Goal: Ask a question

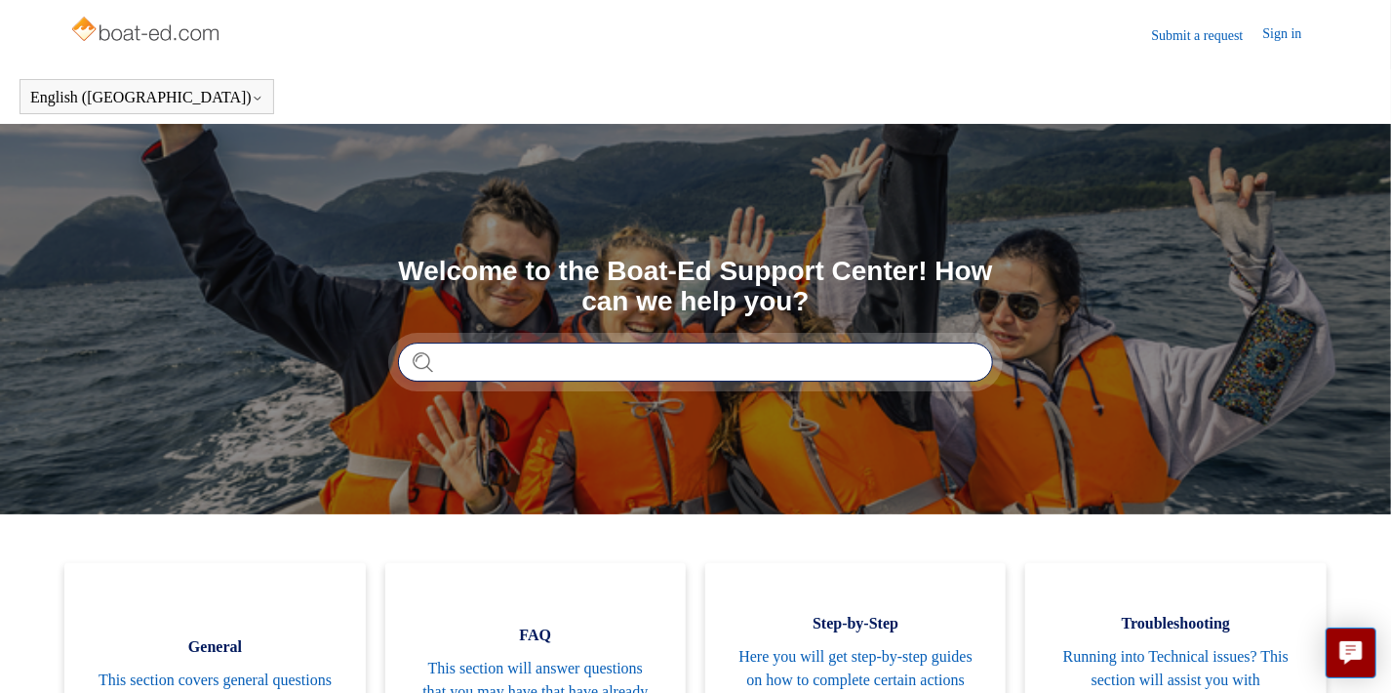
click at [504, 361] on input "Search" at bounding box center [695, 361] width 595 height 39
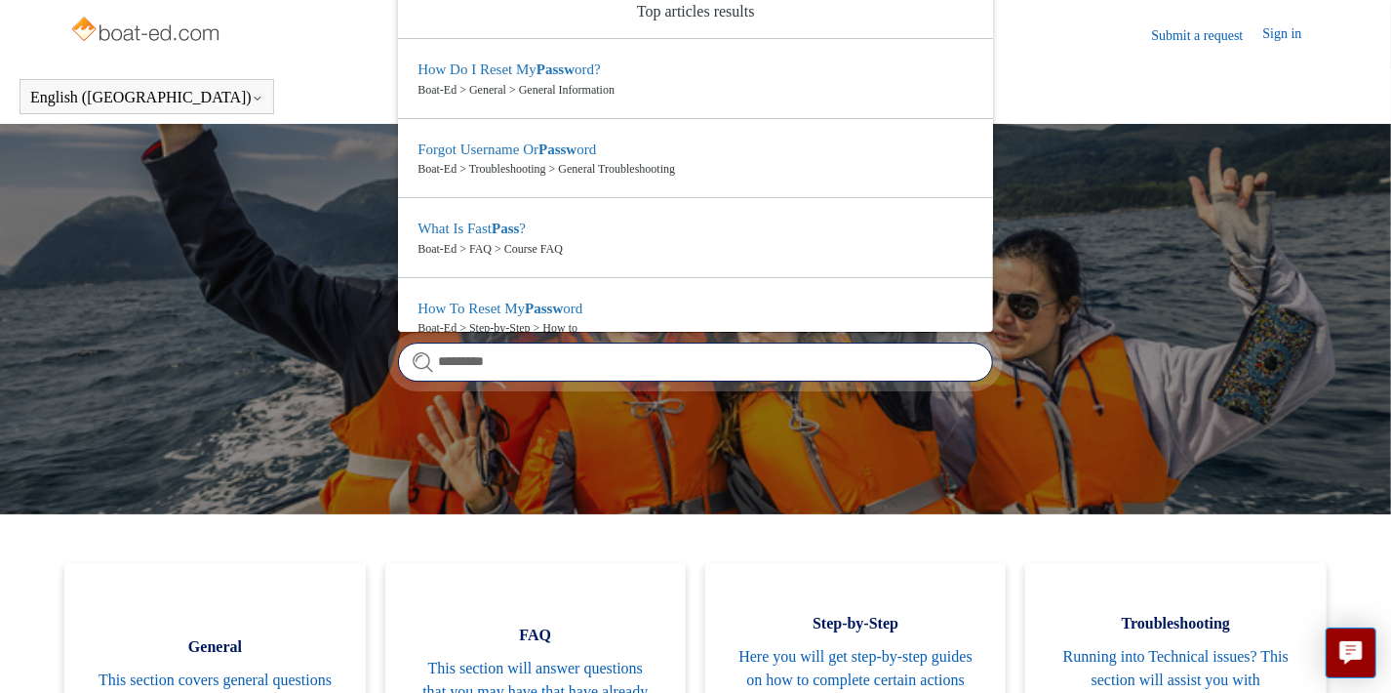
scroll to position [102, 0]
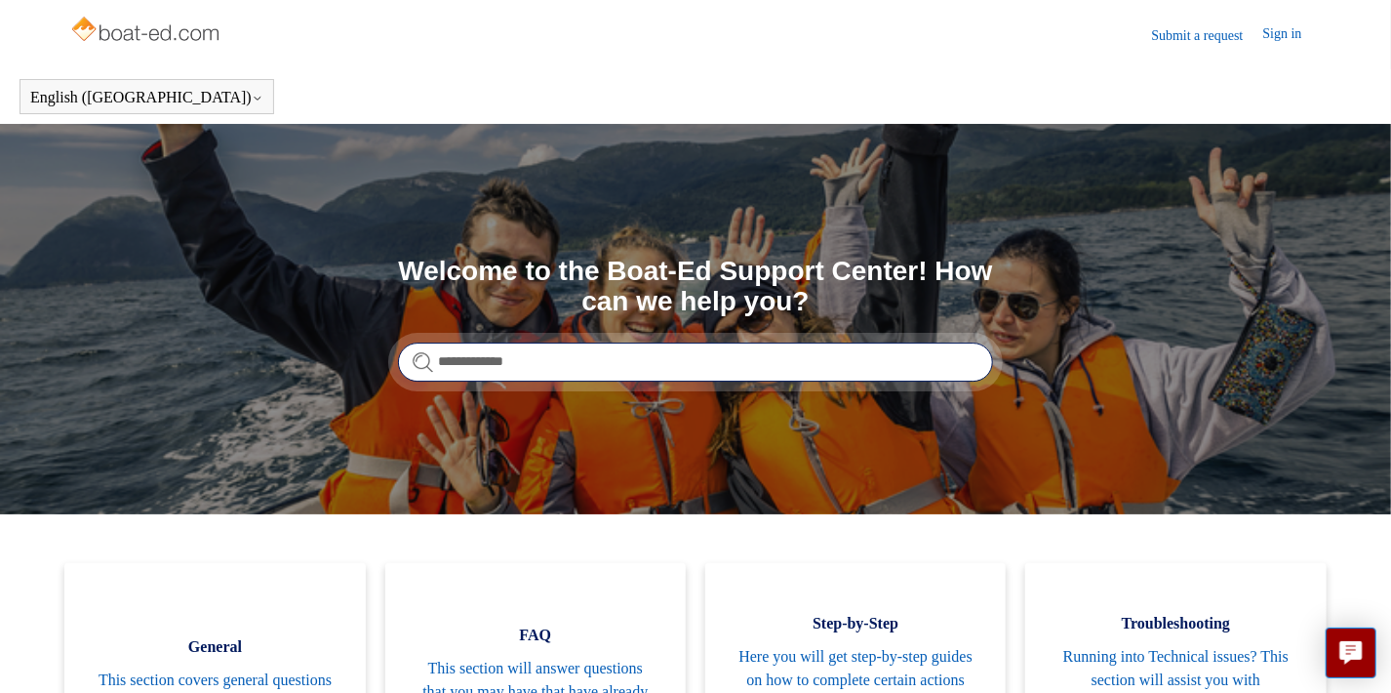
type input "**********"
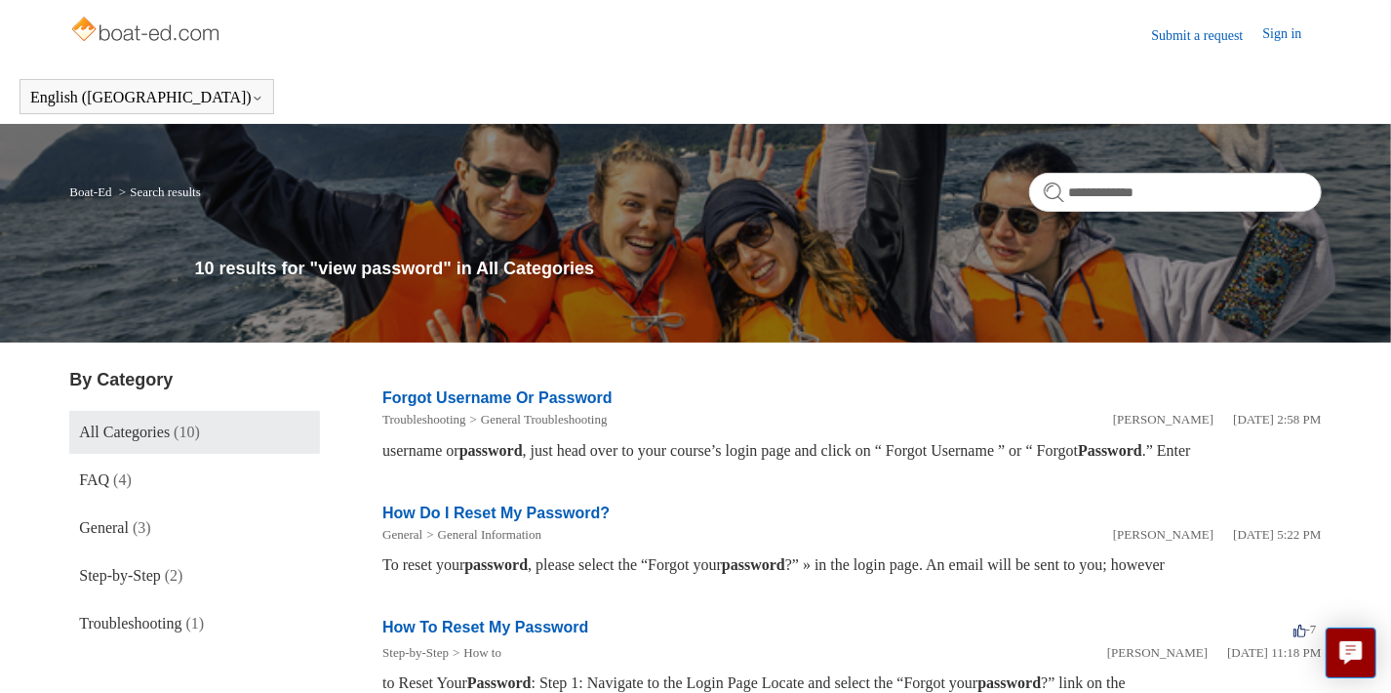
click at [1283, 31] on link "Sign in" at bounding box center [1293, 34] width 59 height 23
